Goal: Transaction & Acquisition: Register for event/course

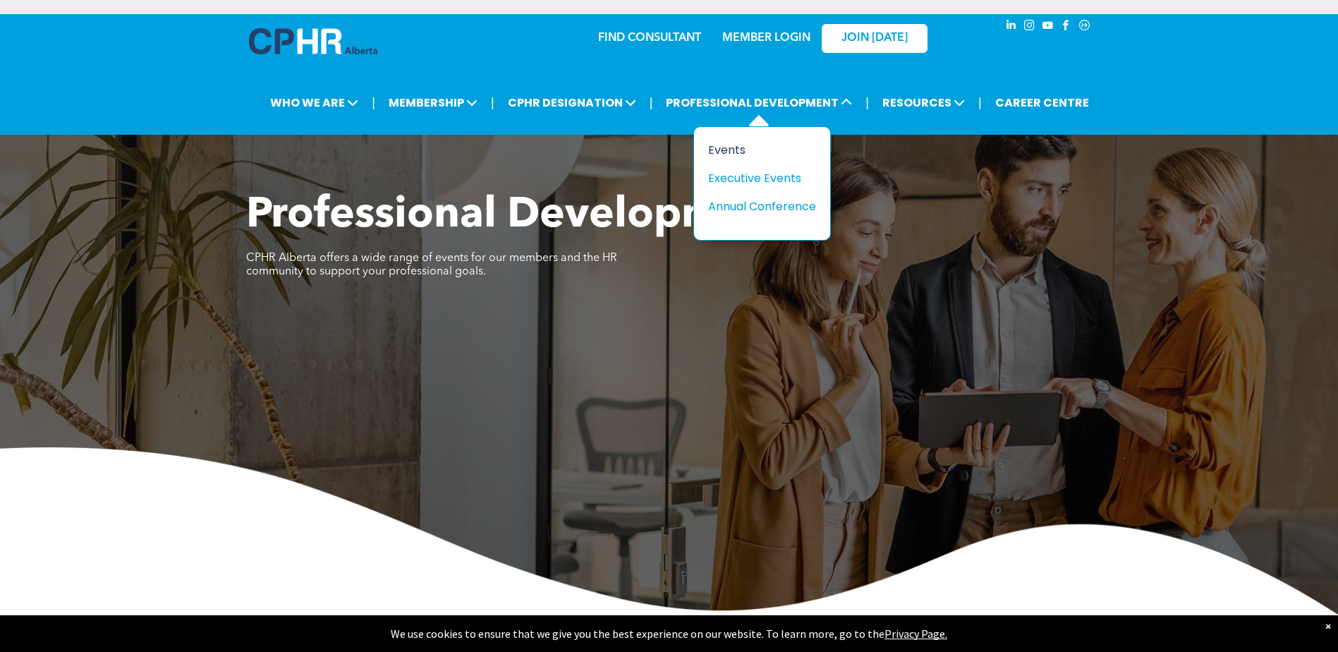
click at [728, 147] on div "Events" at bounding box center [756, 150] width 97 height 18
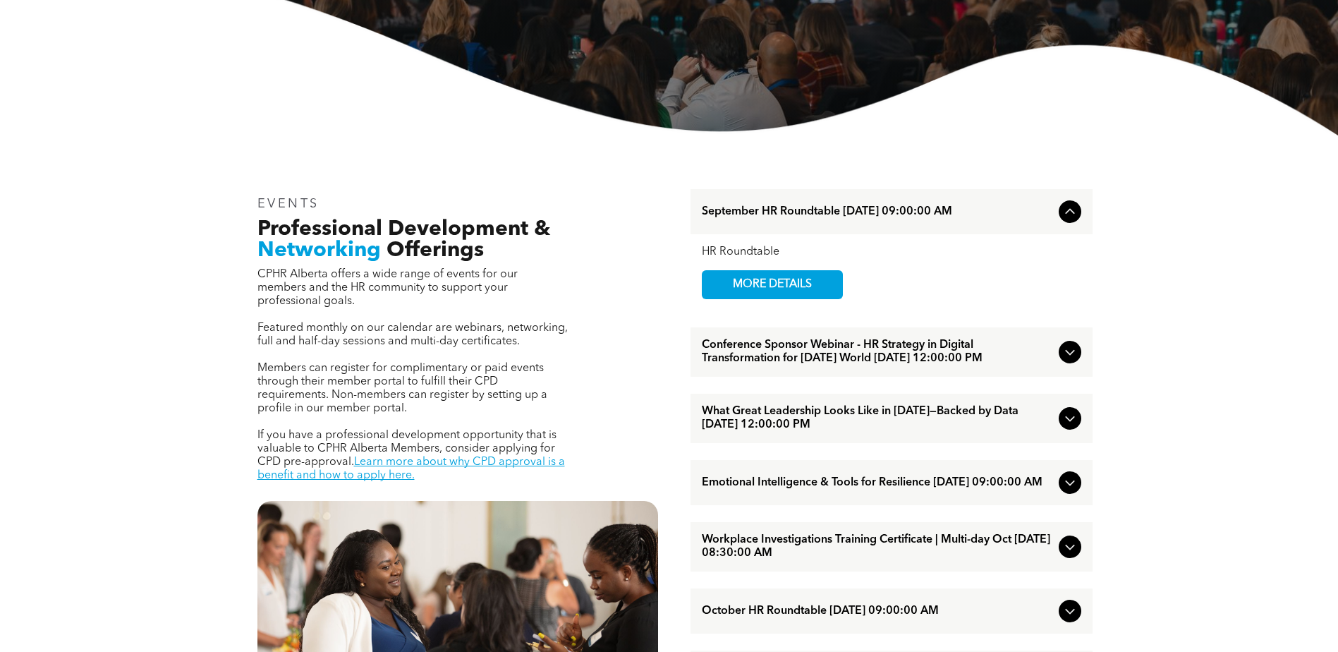
scroll to position [423, 0]
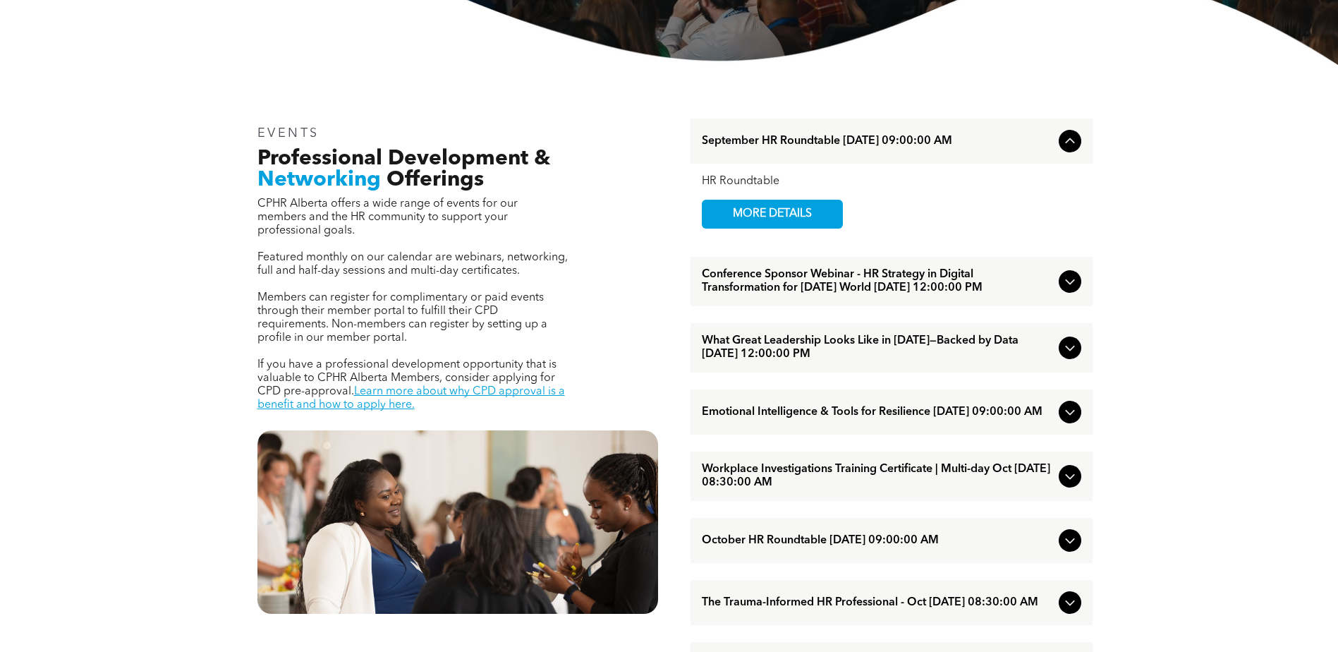
click at [1064, 484] on icon at bounding box center [1069, 476] width 17 height 17
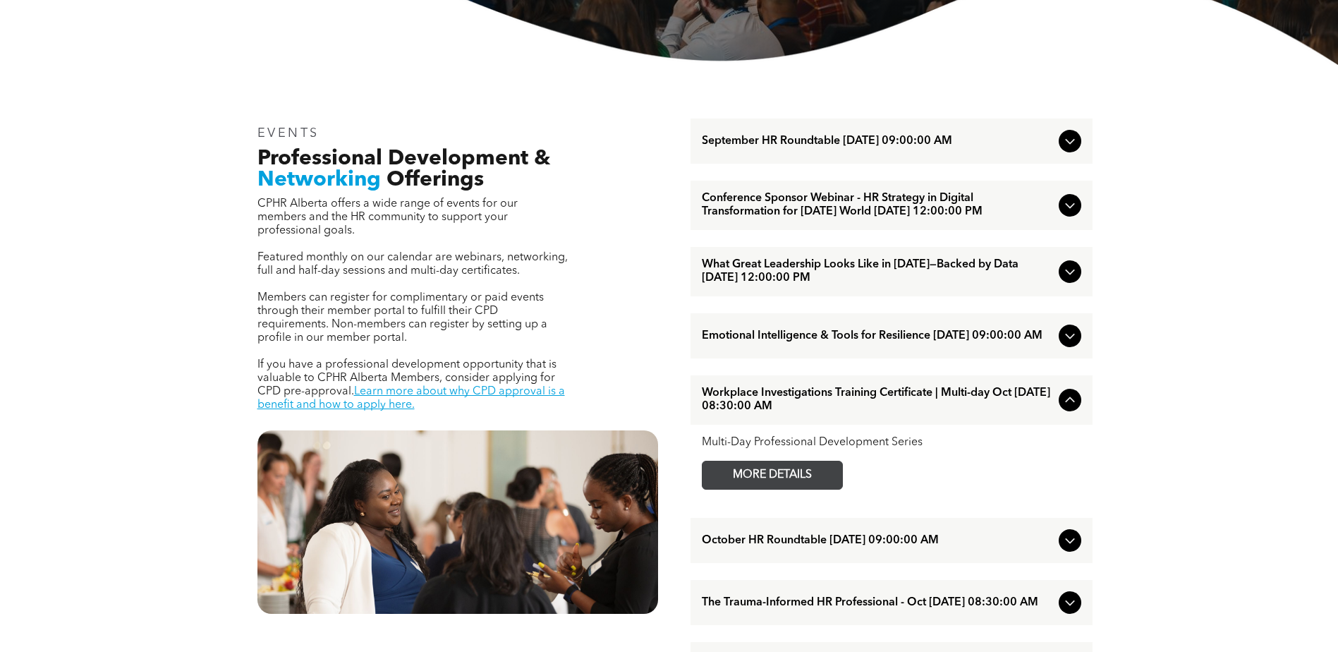
click at [791, 489] on span "MORE DETAILS" at bounding box center [771, 475] width 111 height 28
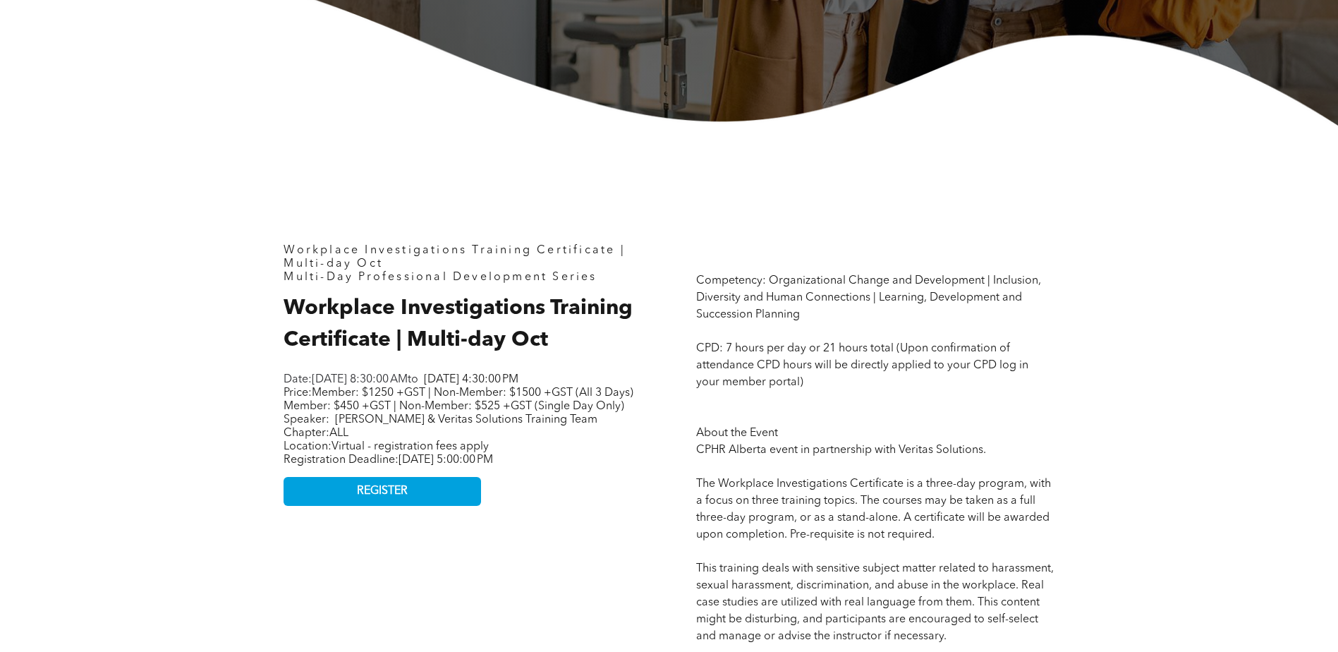
scroll to position [494, 0]
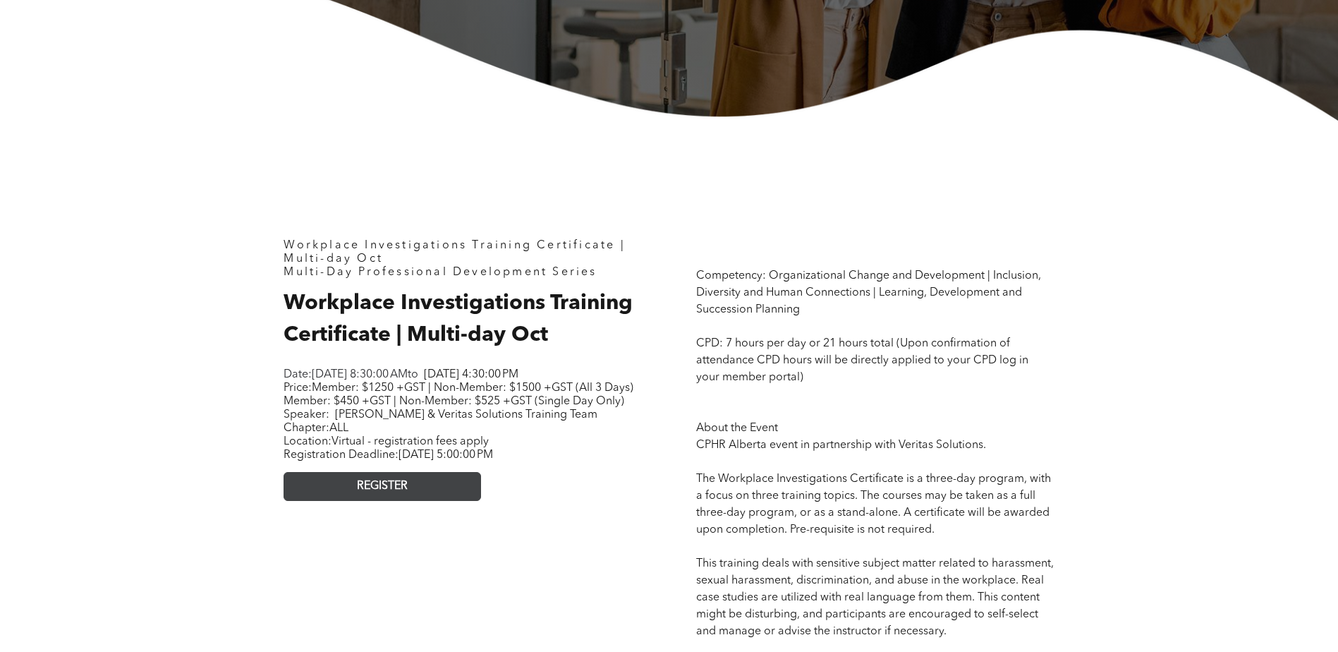
click at [415, 501] on link "REGISTER" at bounding box center [381, 486] width 197 height 29
